Goal: Transaction & Acquisition: Purchase product/service

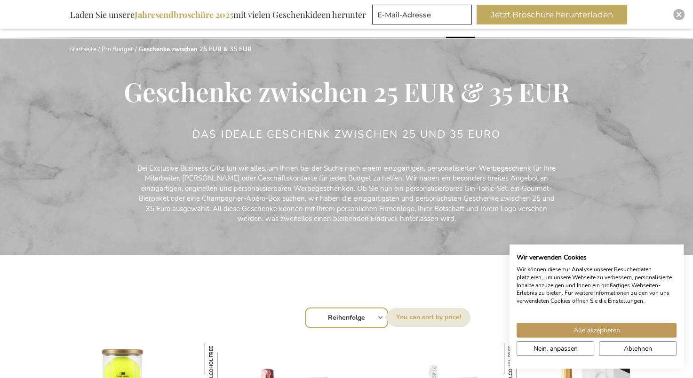
scroll to position [141, 0]
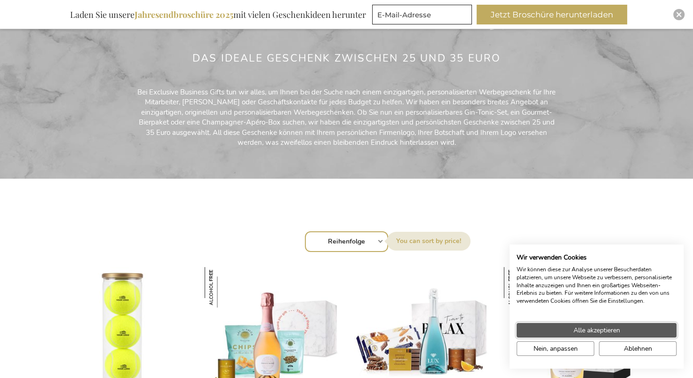
click at [621, 329] on button "Alle akzeptieren" at bounding box center [596, 330] width 160 height 15
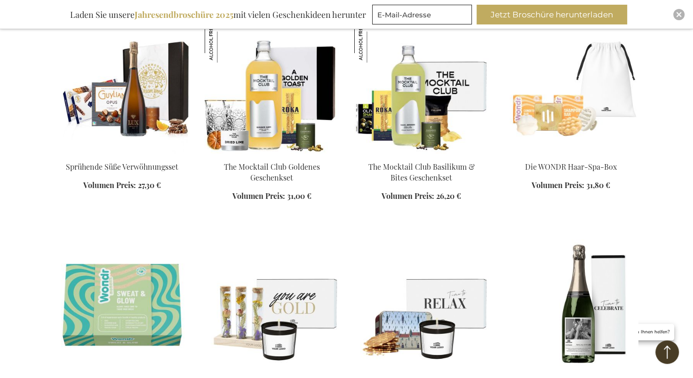
scroll to position [658, 0]
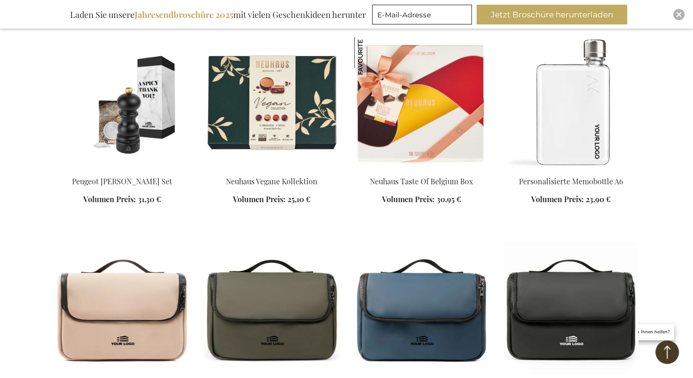
scroll to position [1552, 0]
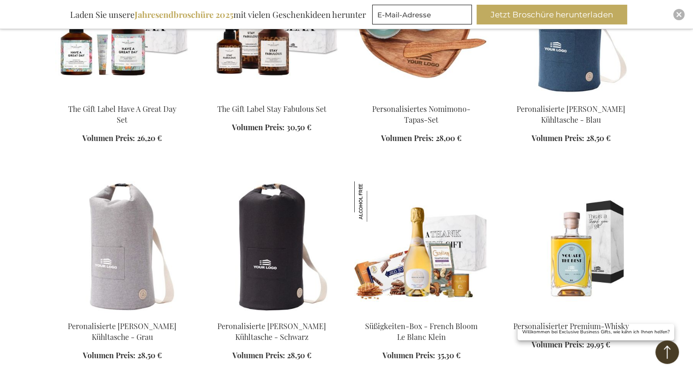
scroll to position [1975, 0]
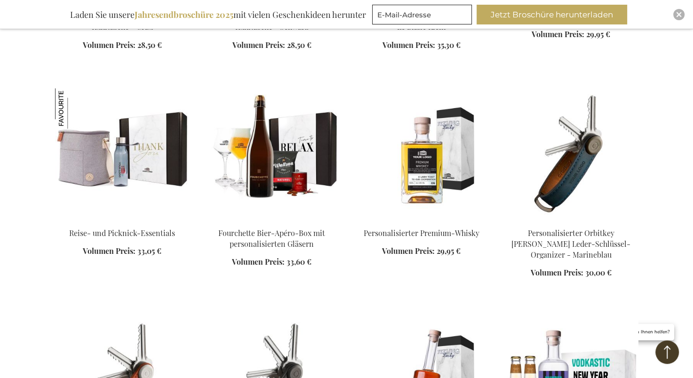
scroll to position [2258, 0]
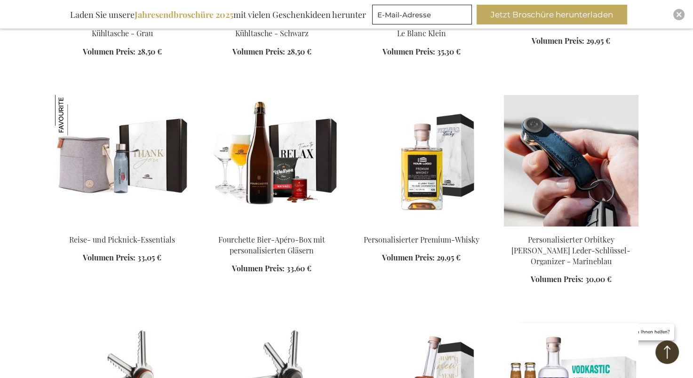
click at [561, 206] on img at bounding box center [571, 161] width 135 height 132
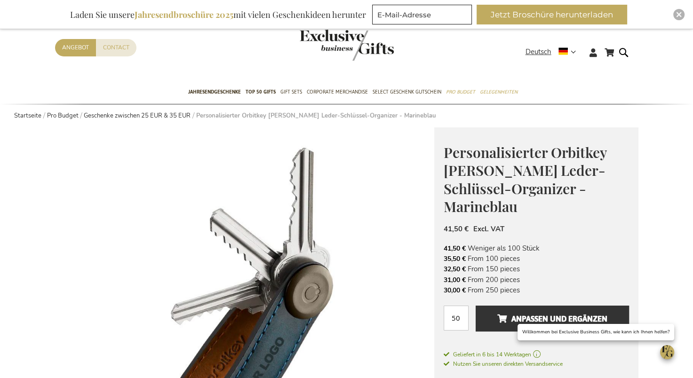
scroll to position [47, 0]
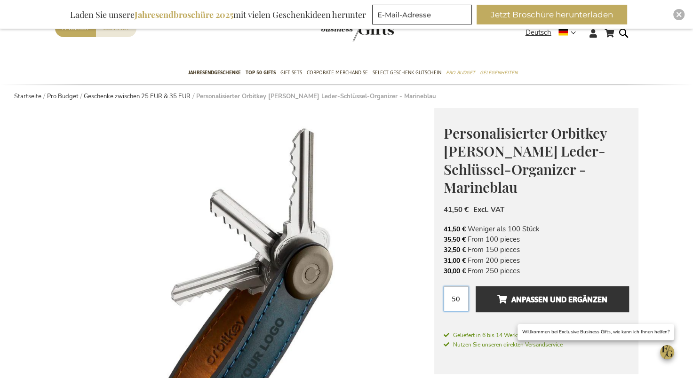
click at [459, 295] on input "50" at bounding box center [456, 298] width 25 height 25
type input "5"
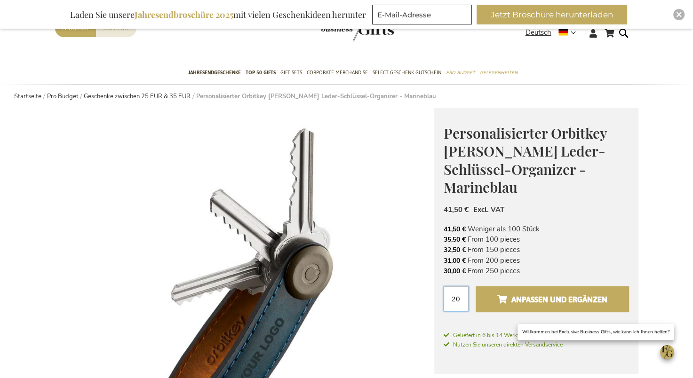
type input "20"
click at [530, 297] on span "Anpassen und ergänzen" at bounding box center [552, 299] width 110 height 15
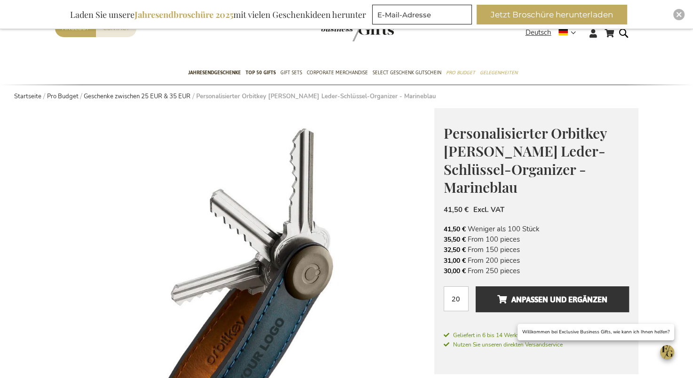
scroll to position [141, 0]
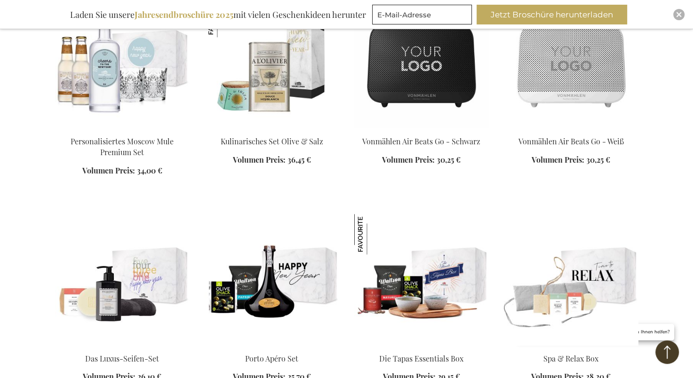
scroll to position [972, 0]
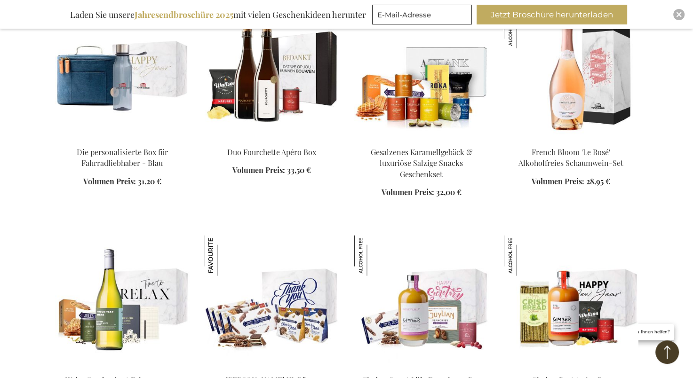
scroll to position [1630, 0]
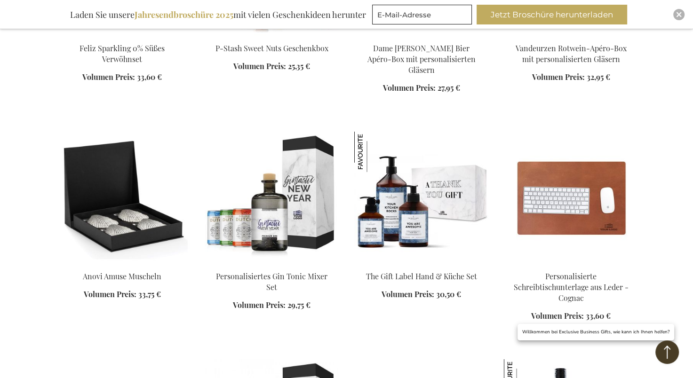
scroll to position [2759, 0]
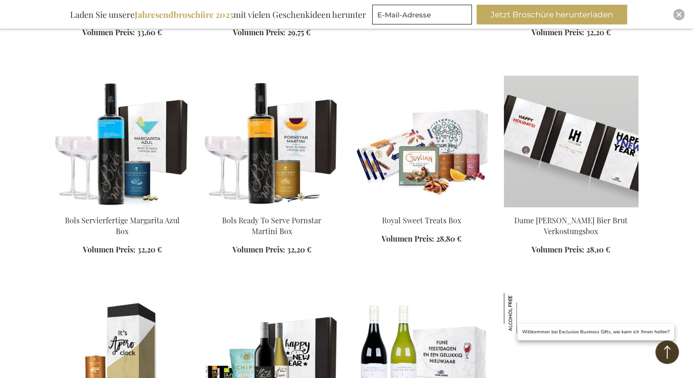
scroll to position [3417, 0]
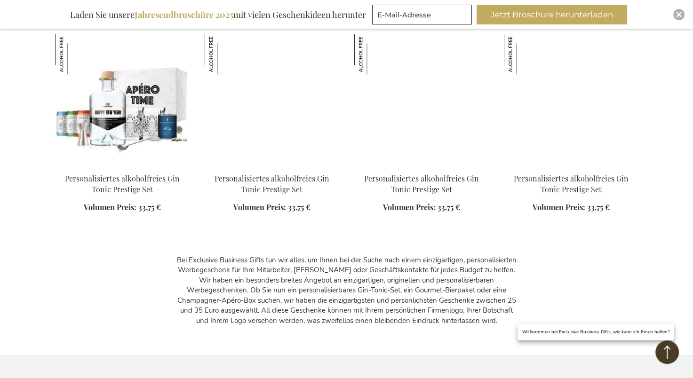
scroll to position [4029, 0]
